Goal: Information Seeking & Learning: Learn about a topic

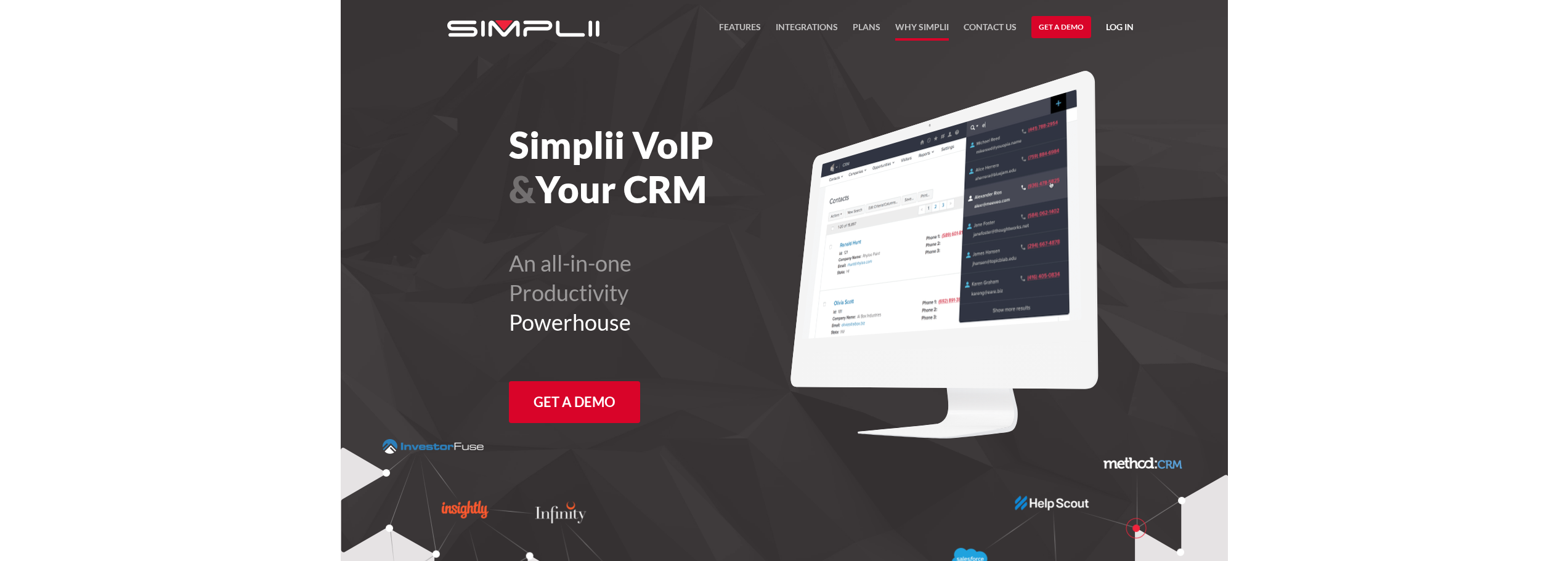
click at [918, 27] on link "Why Simplii" at bounding box center [922, 30] width 53 height 21
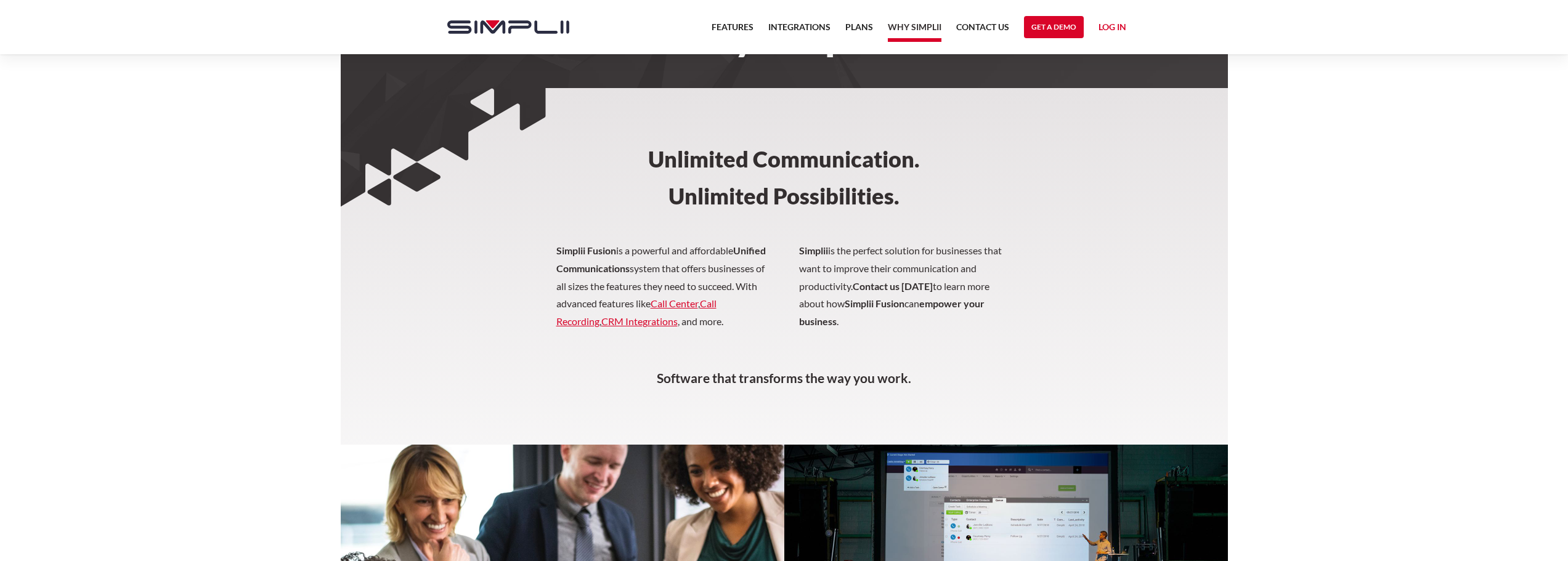
scroll to position [61, 0]
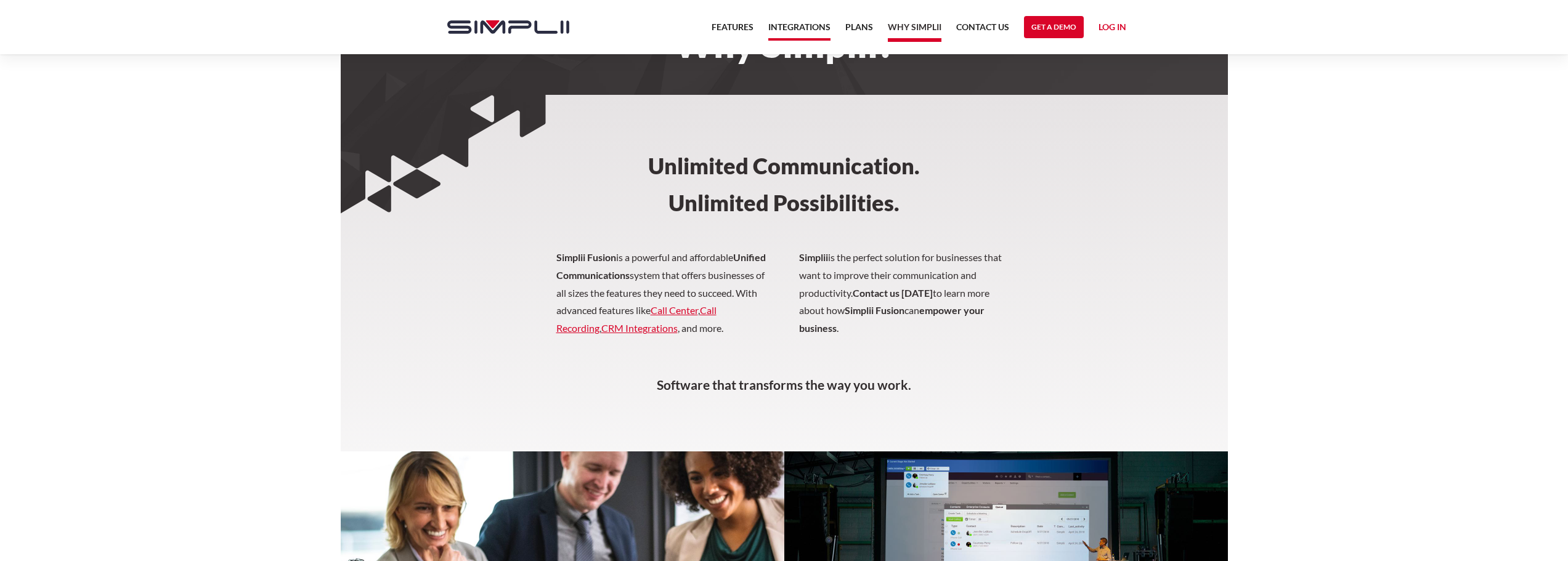
click at [797, 26] on link "Integrations" at bounding box center [799, 30] width 62 height 21
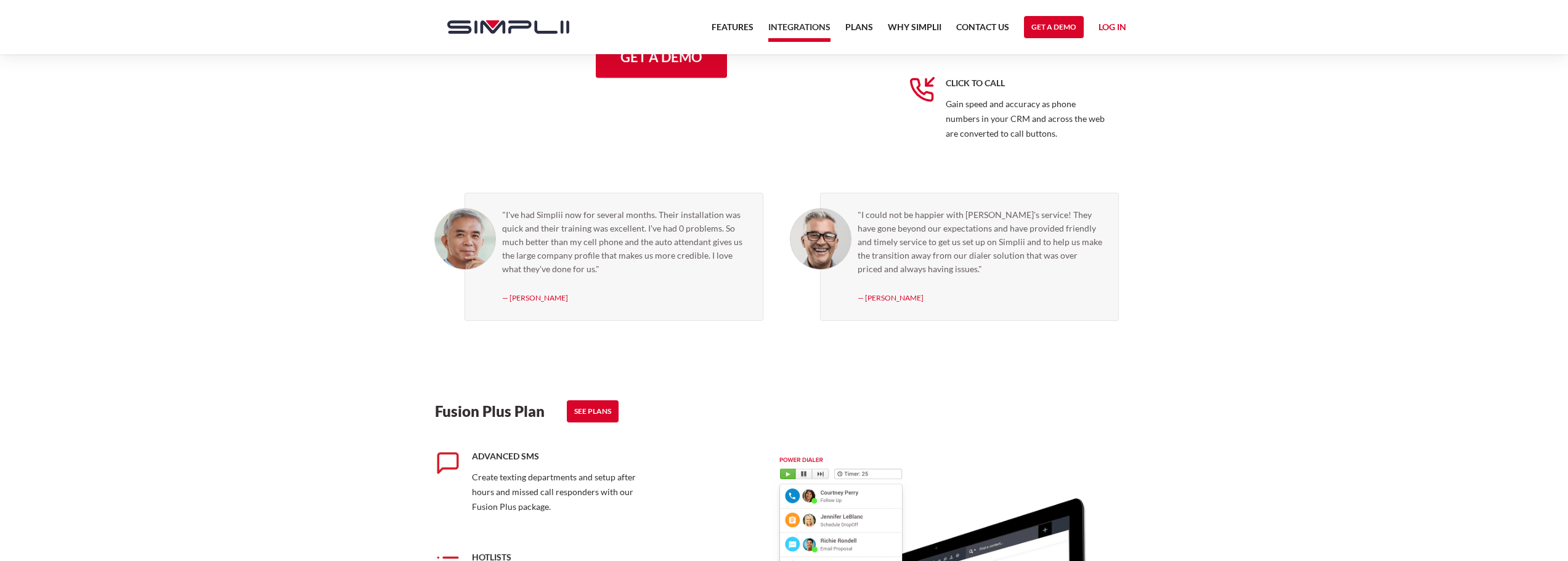
scroll to position [800, 0]
